Goal: Task Accomplishment & Management: Manage account settings

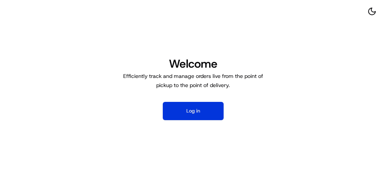
click at [185, 111] on button "Log in" at bounding box center [193, 111] width 61 height 18
